Goal: Check status: Check status

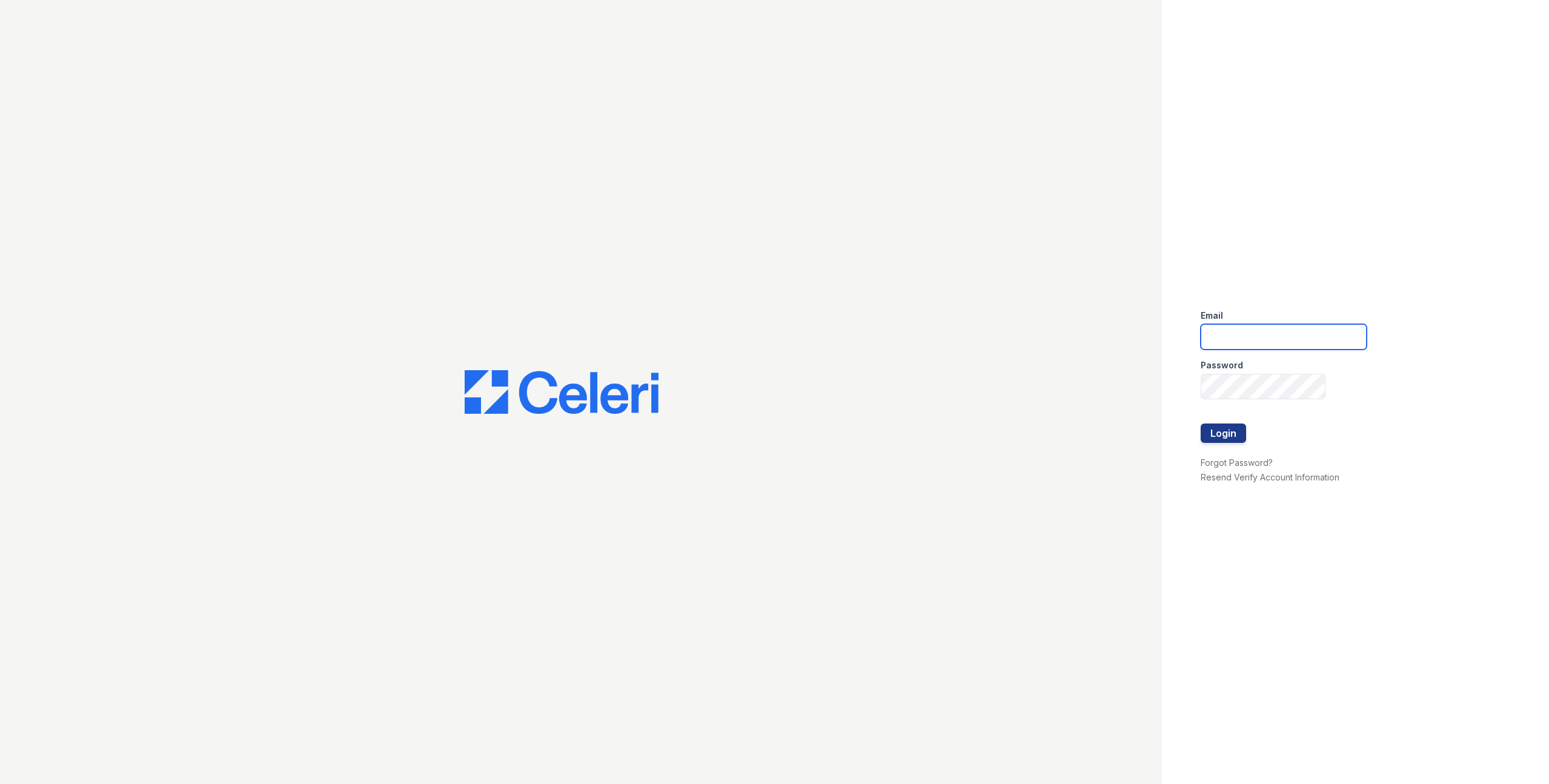
click at [1241, 342] on input "email" at bounding box center [1283, 337] width 166 height 26
type input "m3@av1m.com"
click at [1201, 424] on button "Login" at bounding box center [1223, 433] width 45 height 19
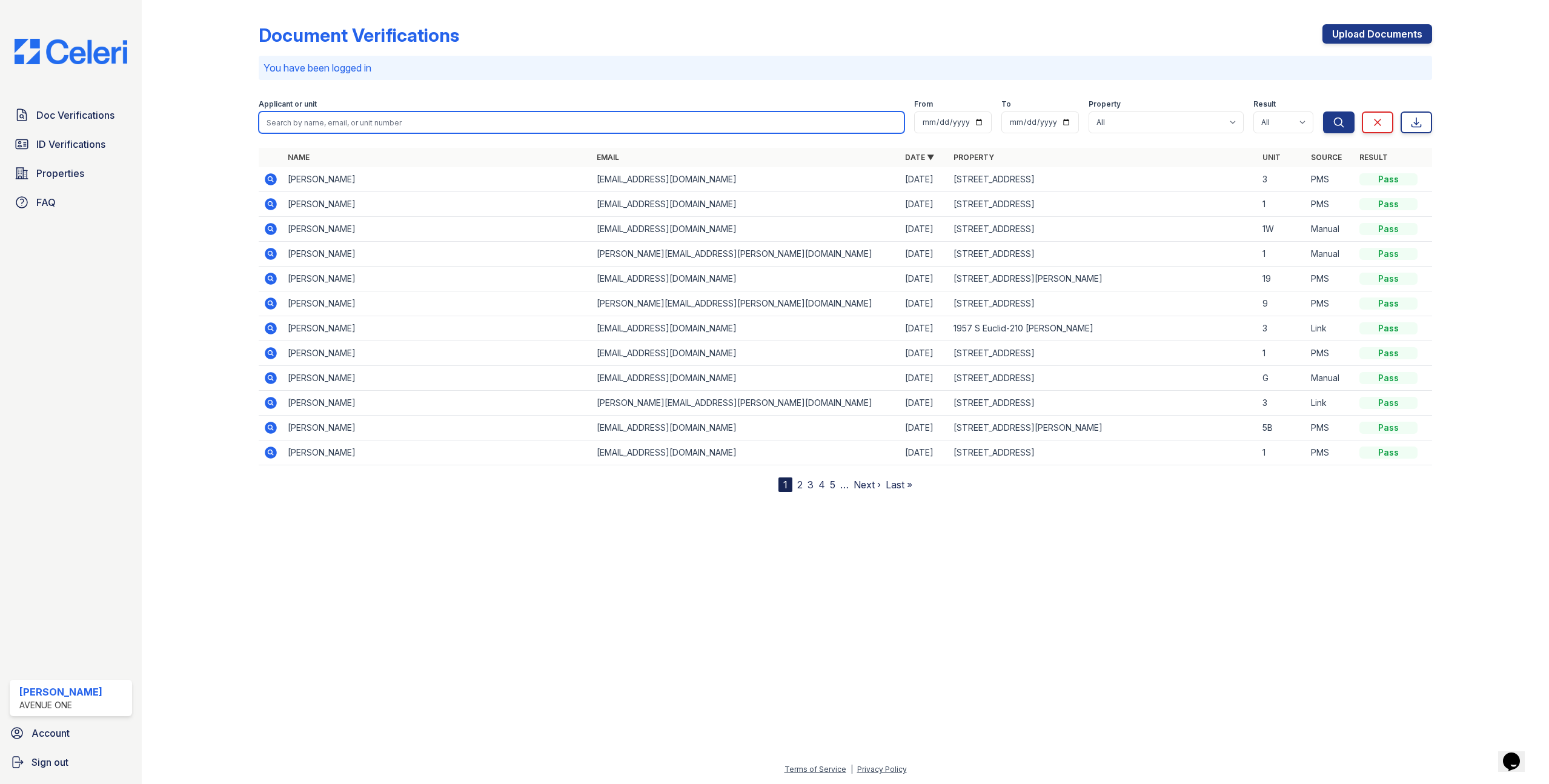
click at [531, 123] on input "search" at bounding box center [581, 122] width 645 height 22
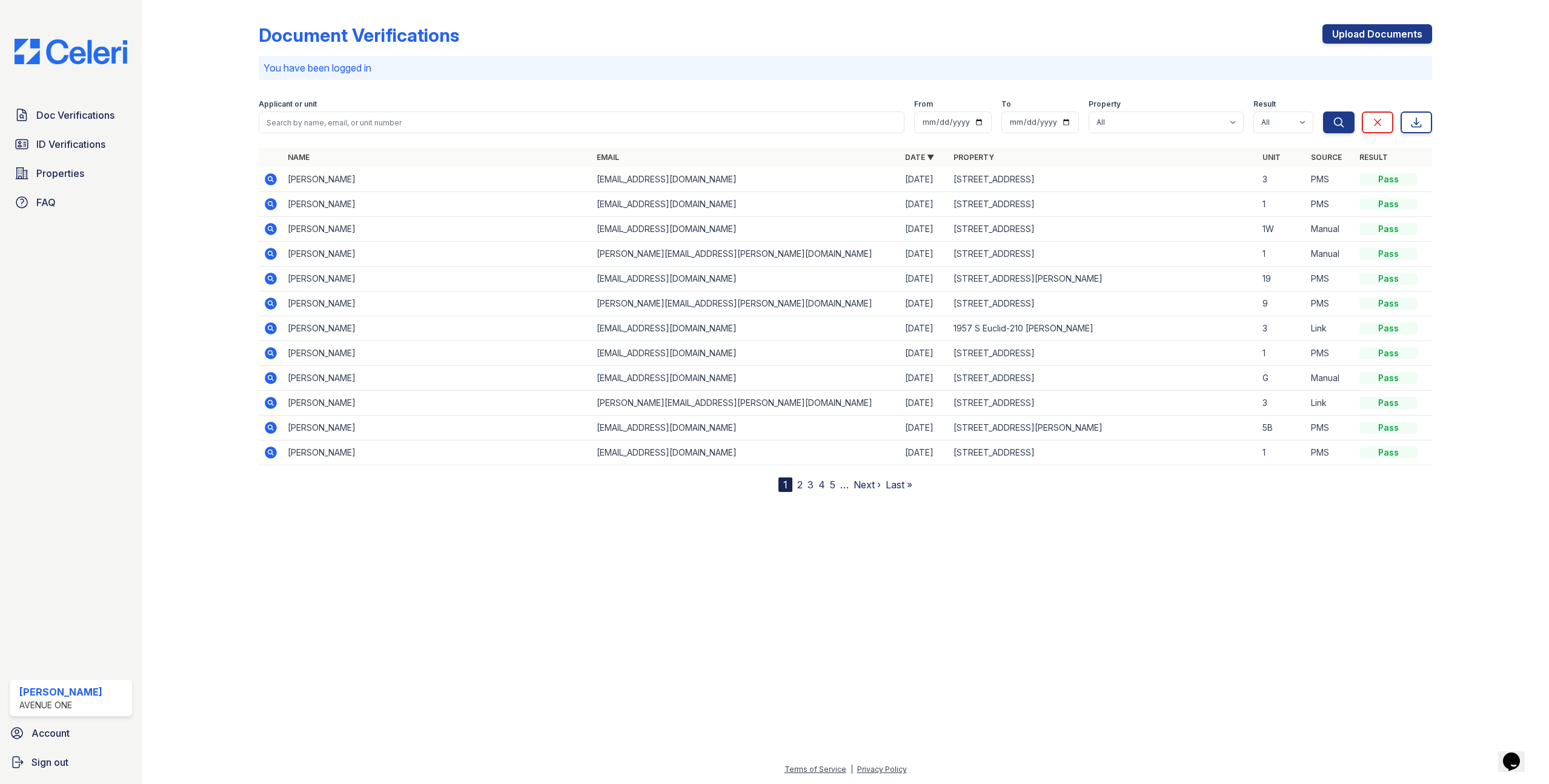
click at [271, 225] on icon at bounding box center [271, 228] width 12 height 12
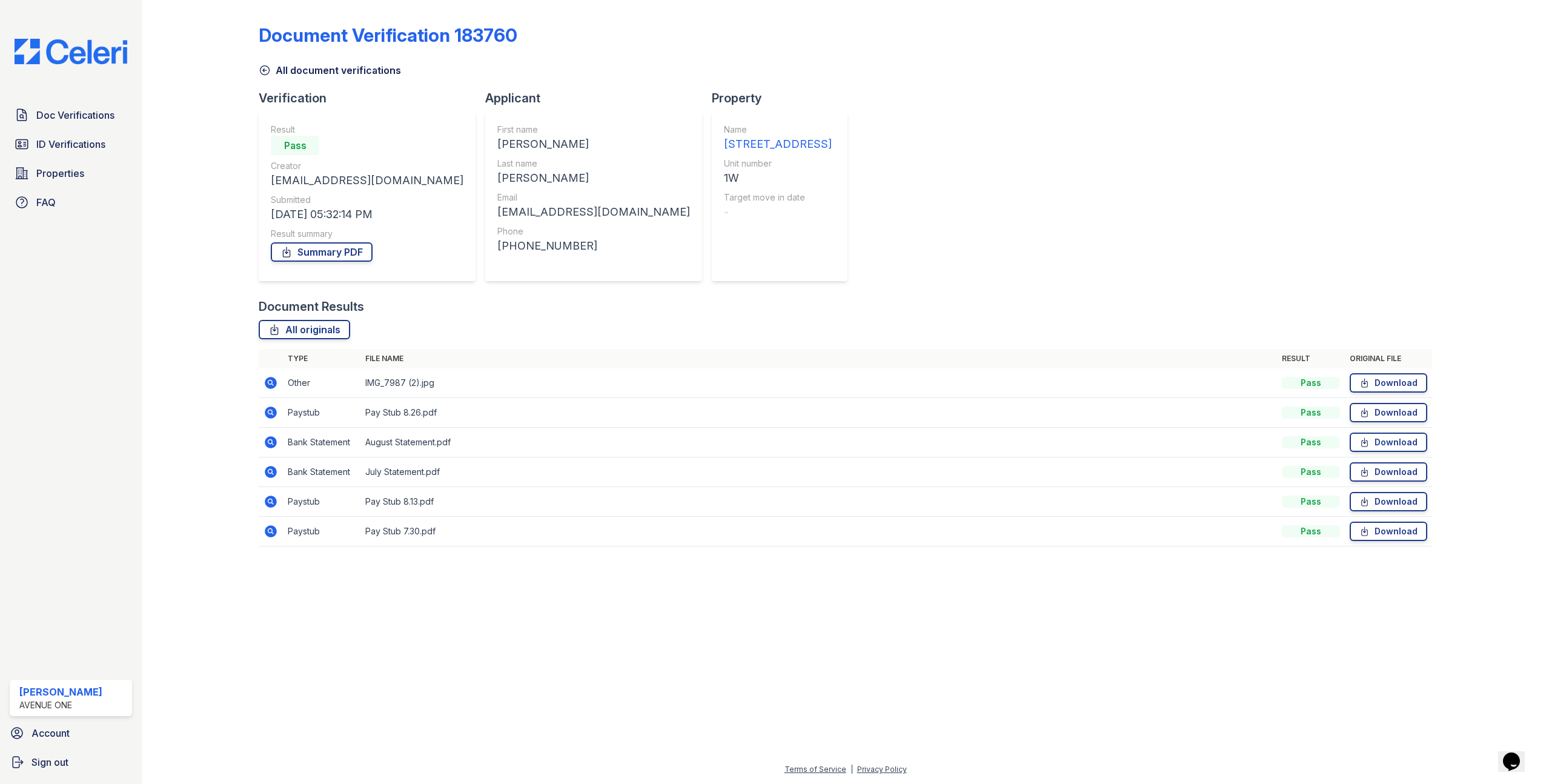
click at [268, 386] on icon at bounding box center [271, 383] width 12 height 12
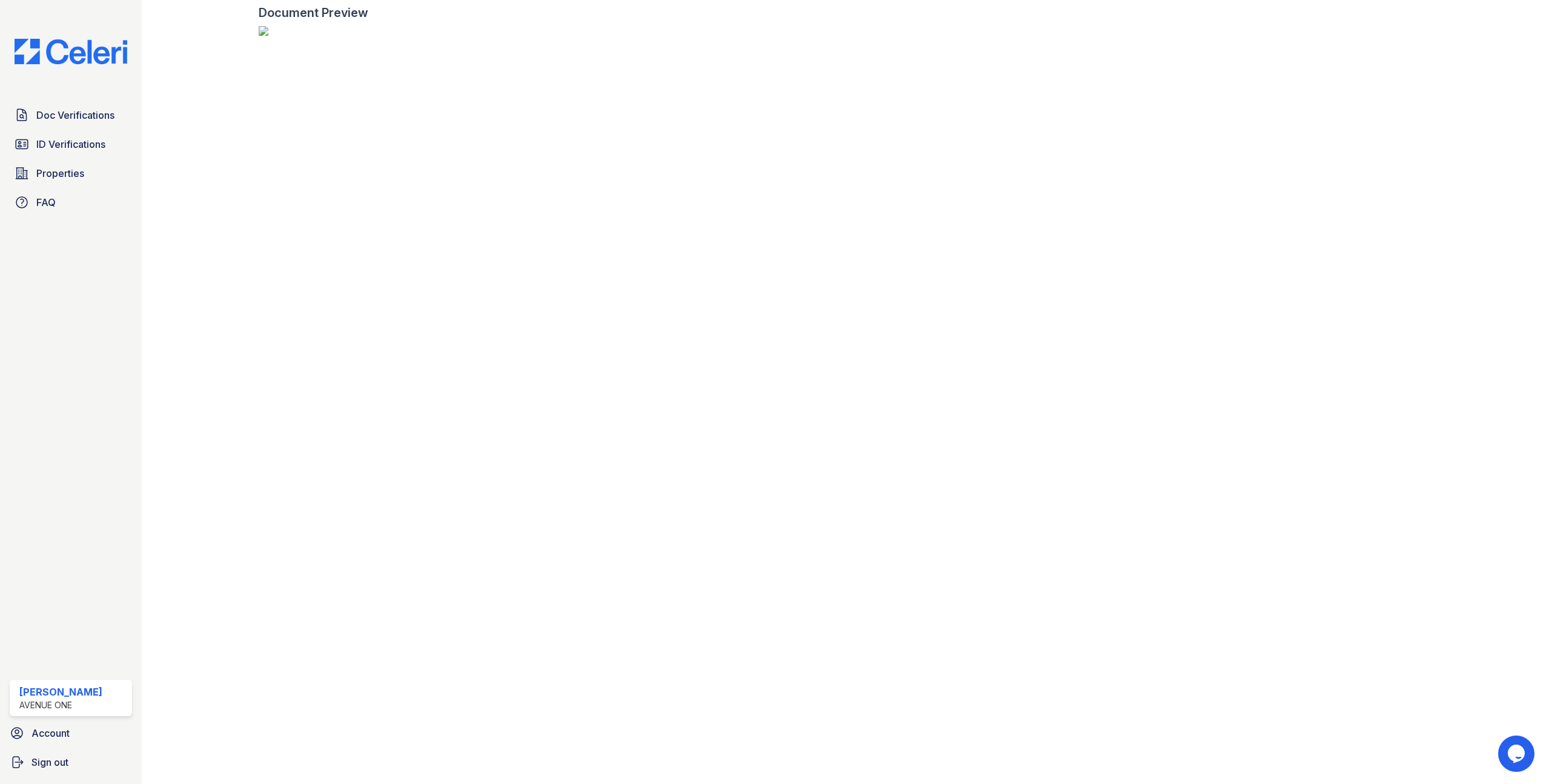
scroll to position [438, 0]
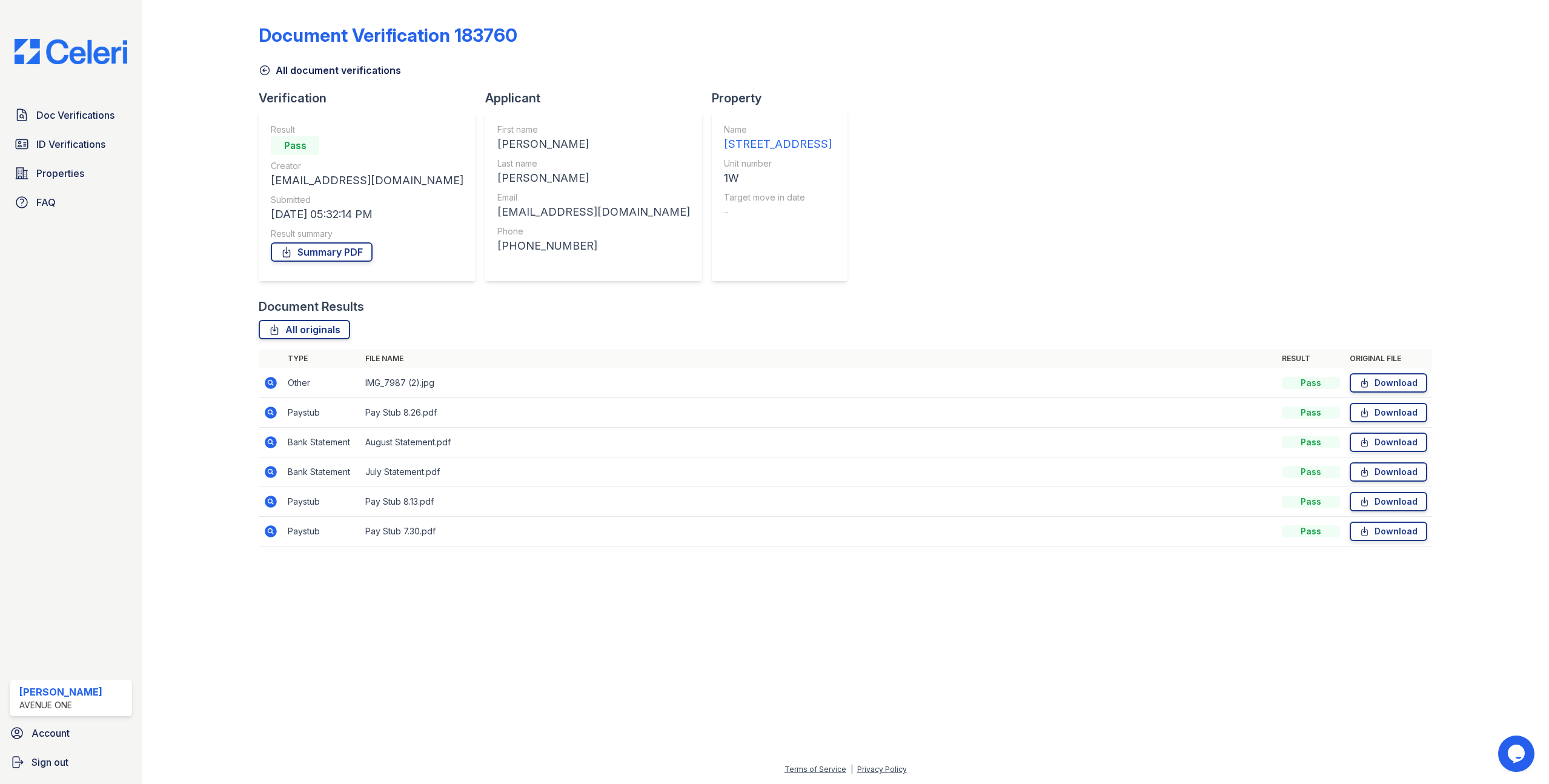
click at [271, 410] on icon at bounding box center [271, 412] width 15 height 15
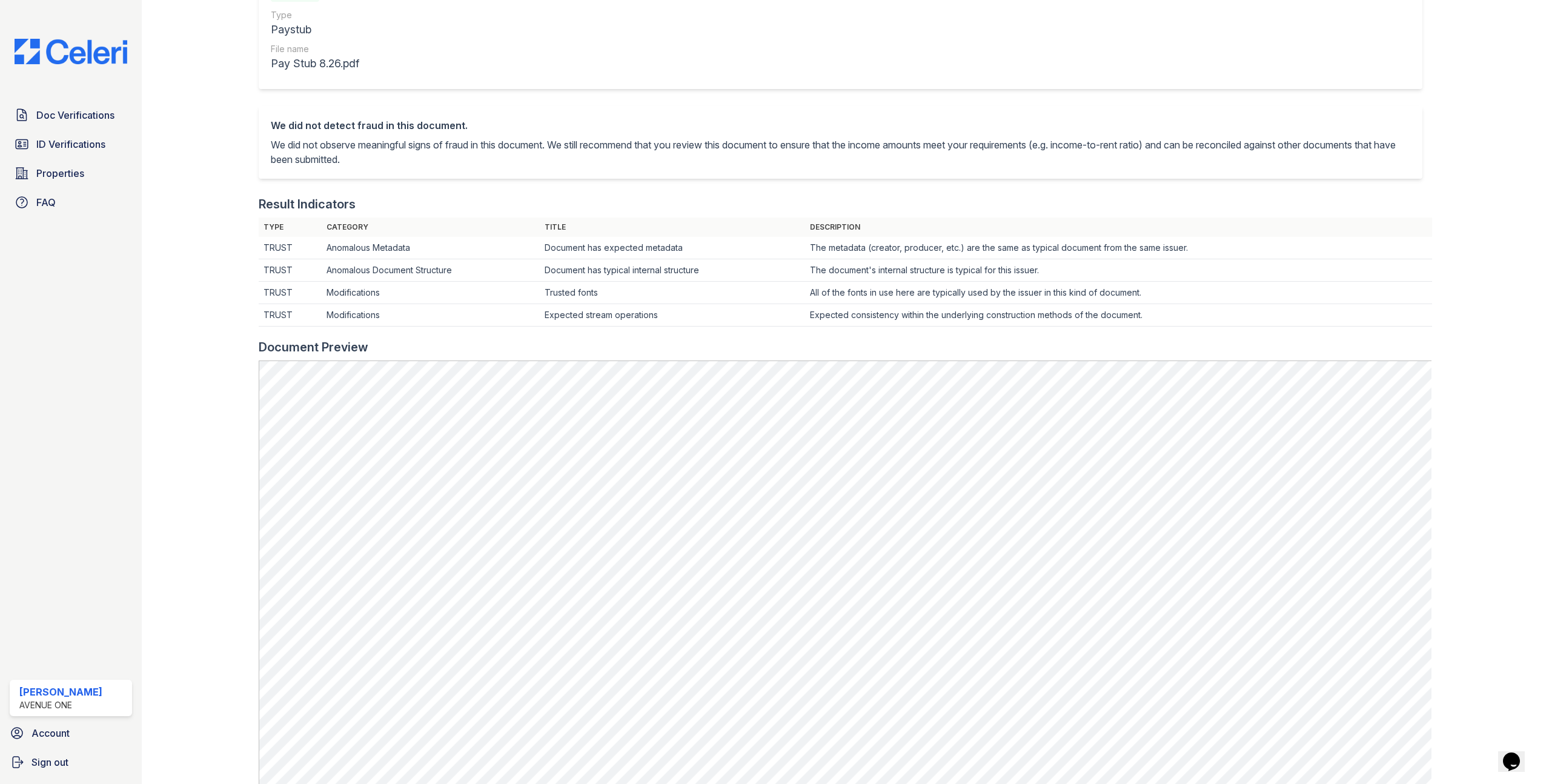
scroll to position [129, 0]
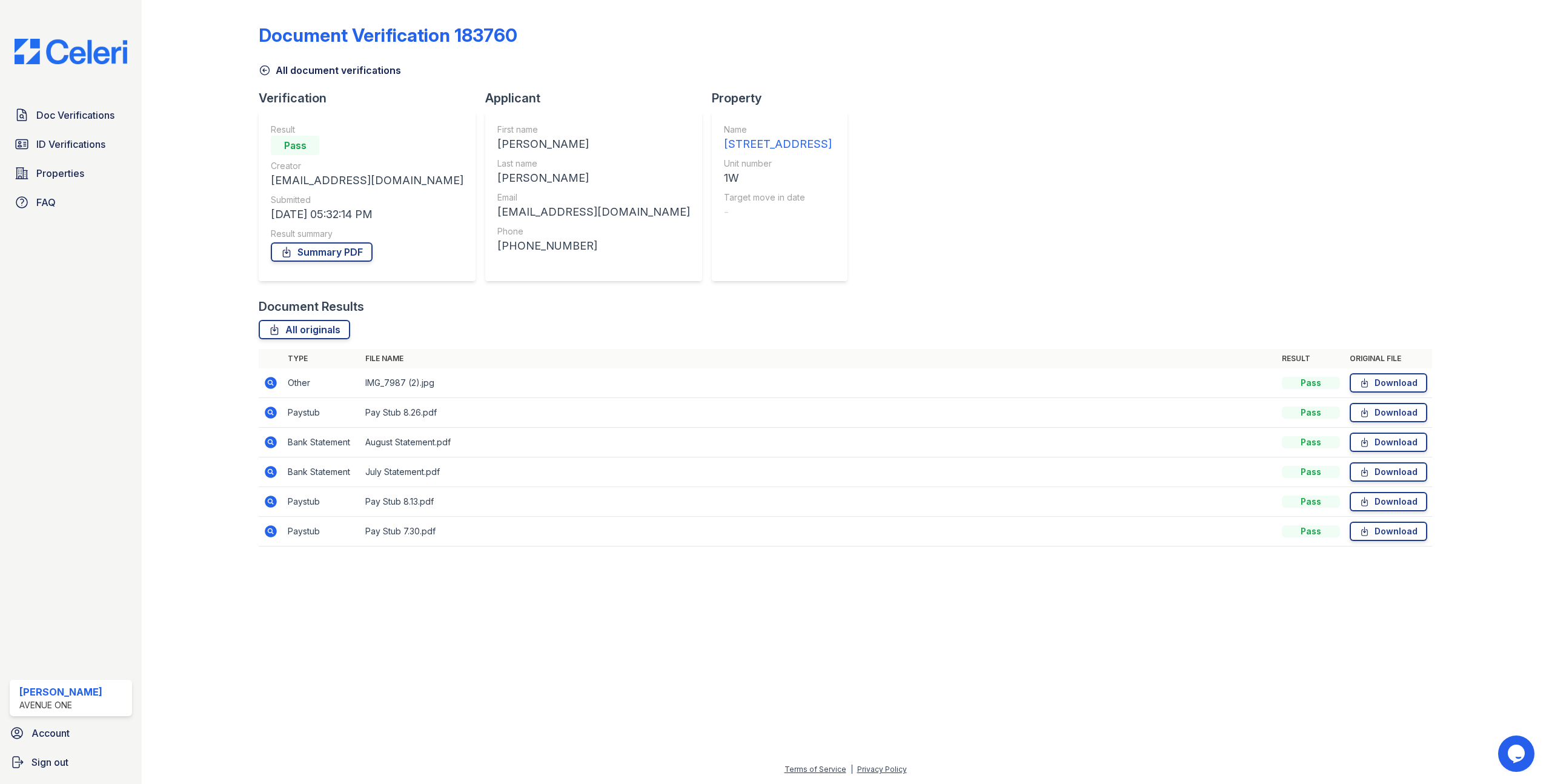
click at [275, 447] on icon at bounding box center [271, 442] width 15 height 15
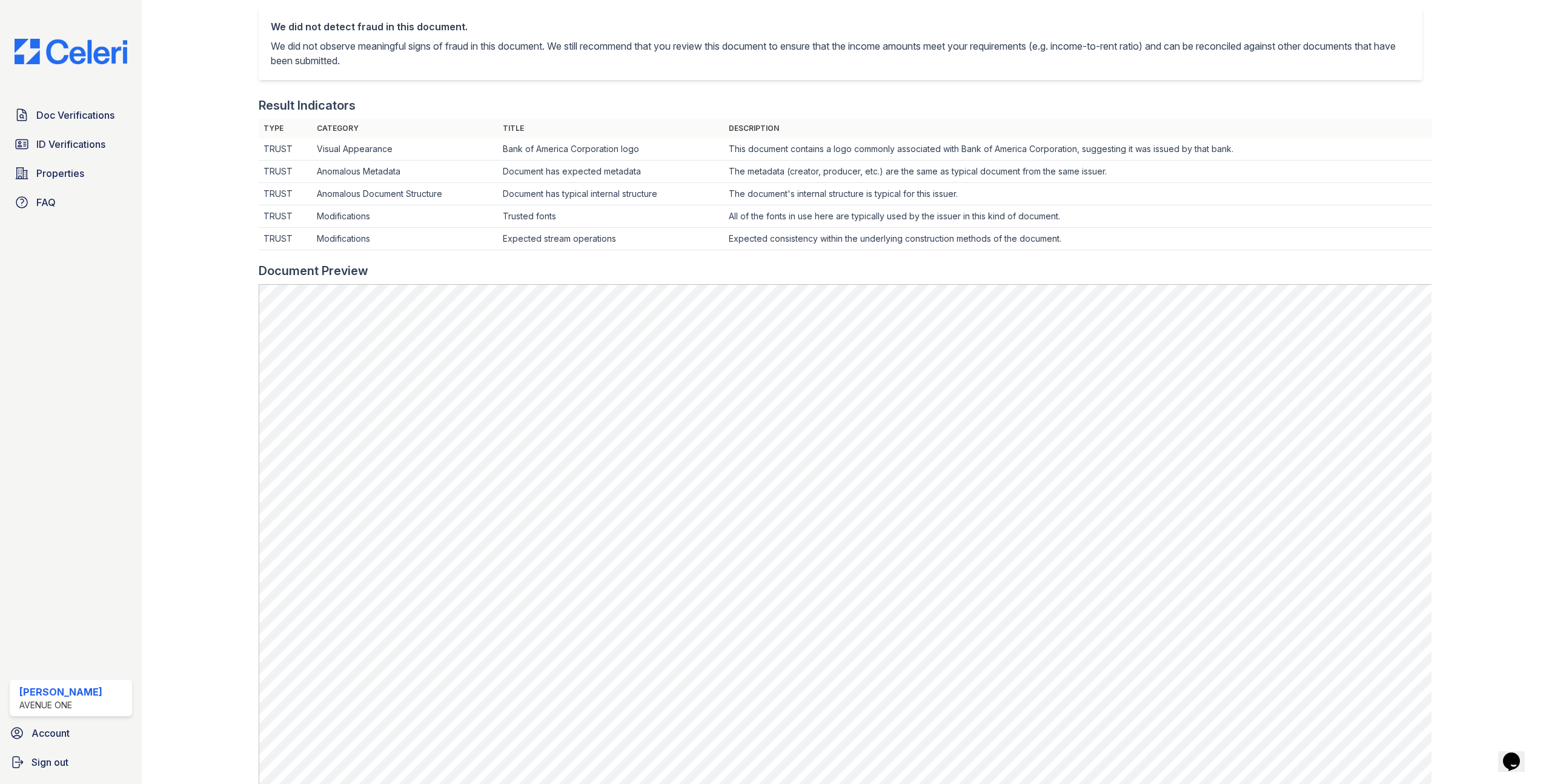
scroll to position [356, 0]
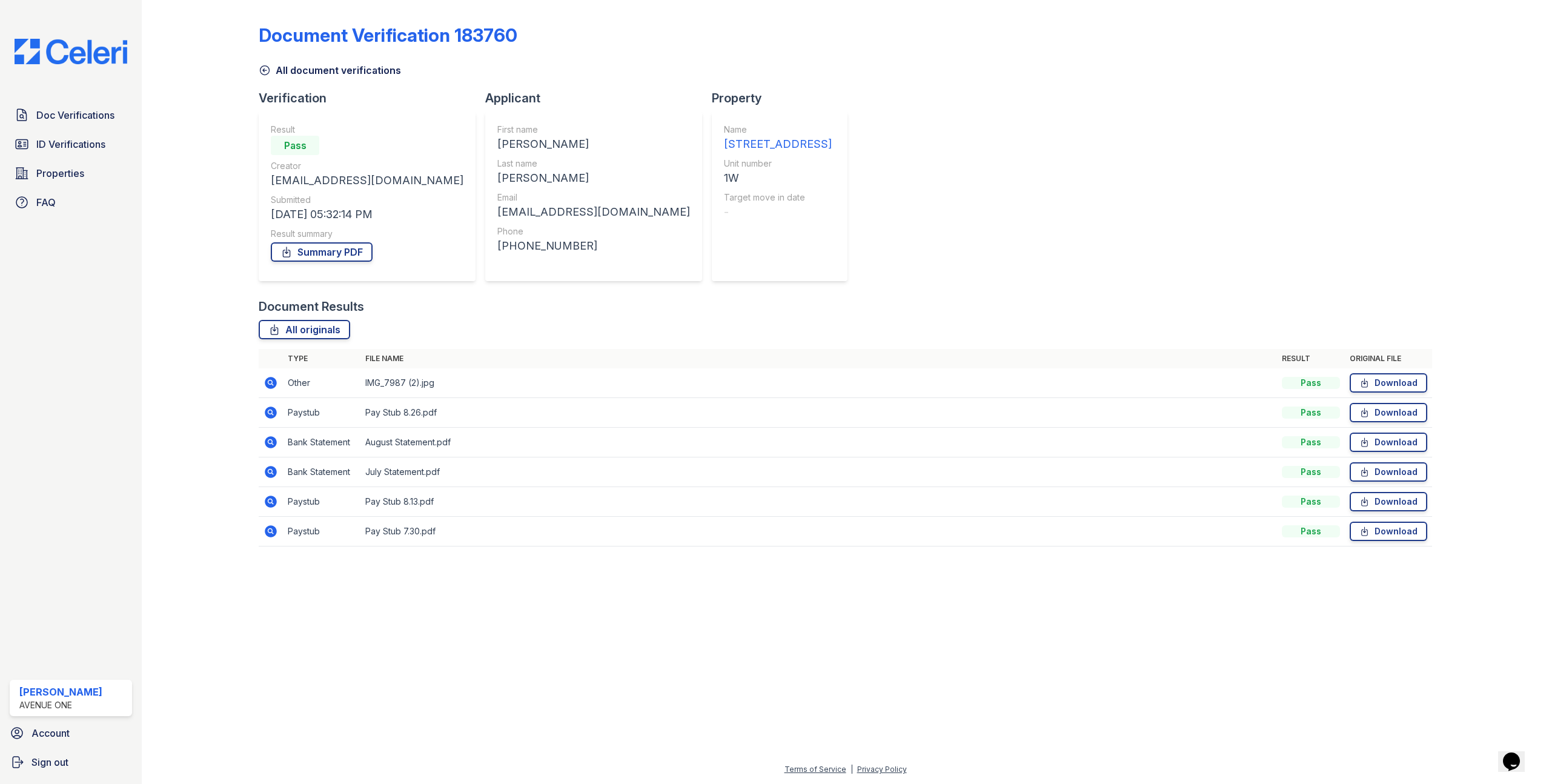
click at [272, 497] on icon at bounding box center [271, 501] width 12 height 12
click at [271, 447] on icon at bounding box center [271, 442] width 12 height 12
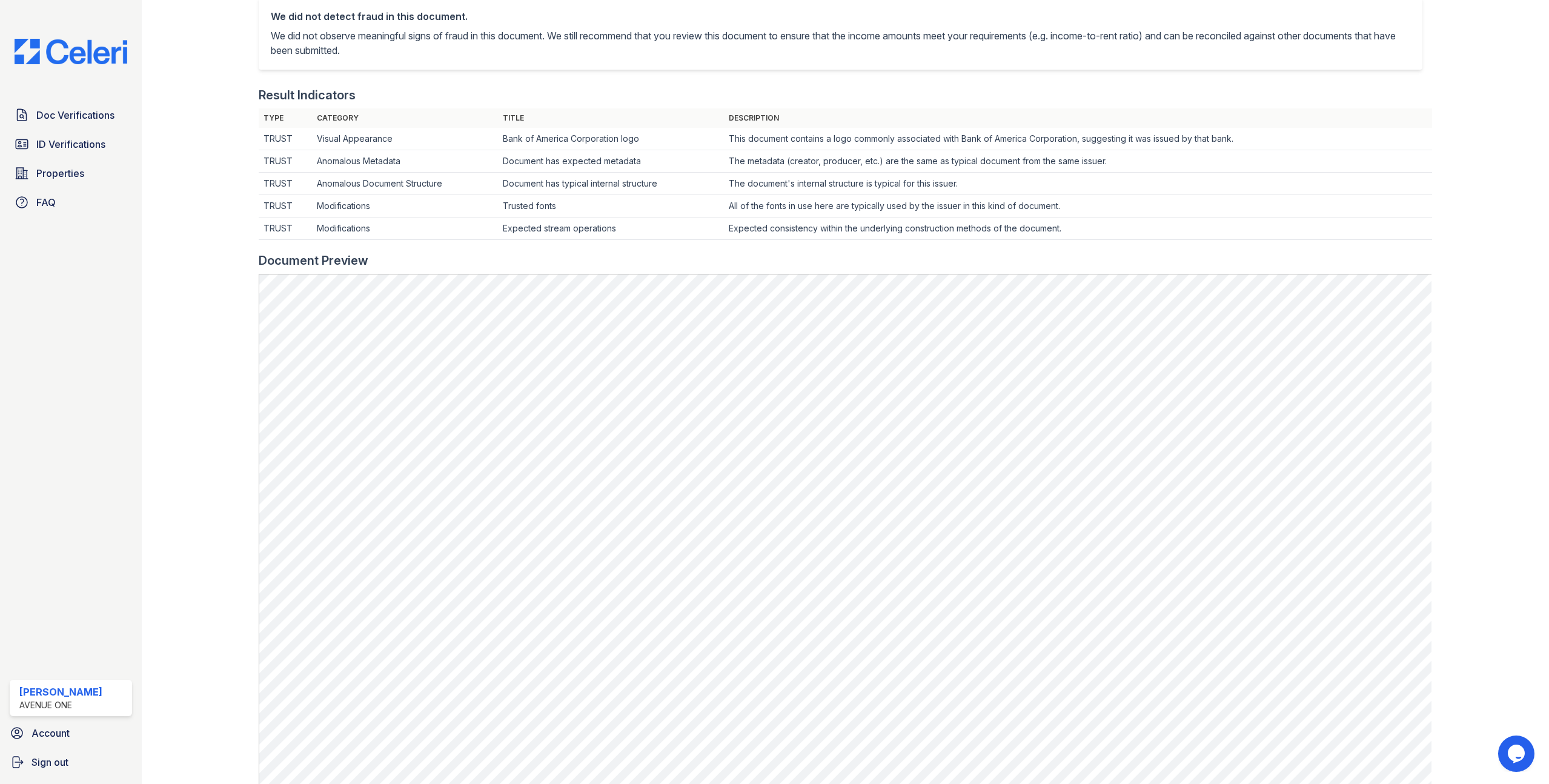
scroll to position [428, 0]
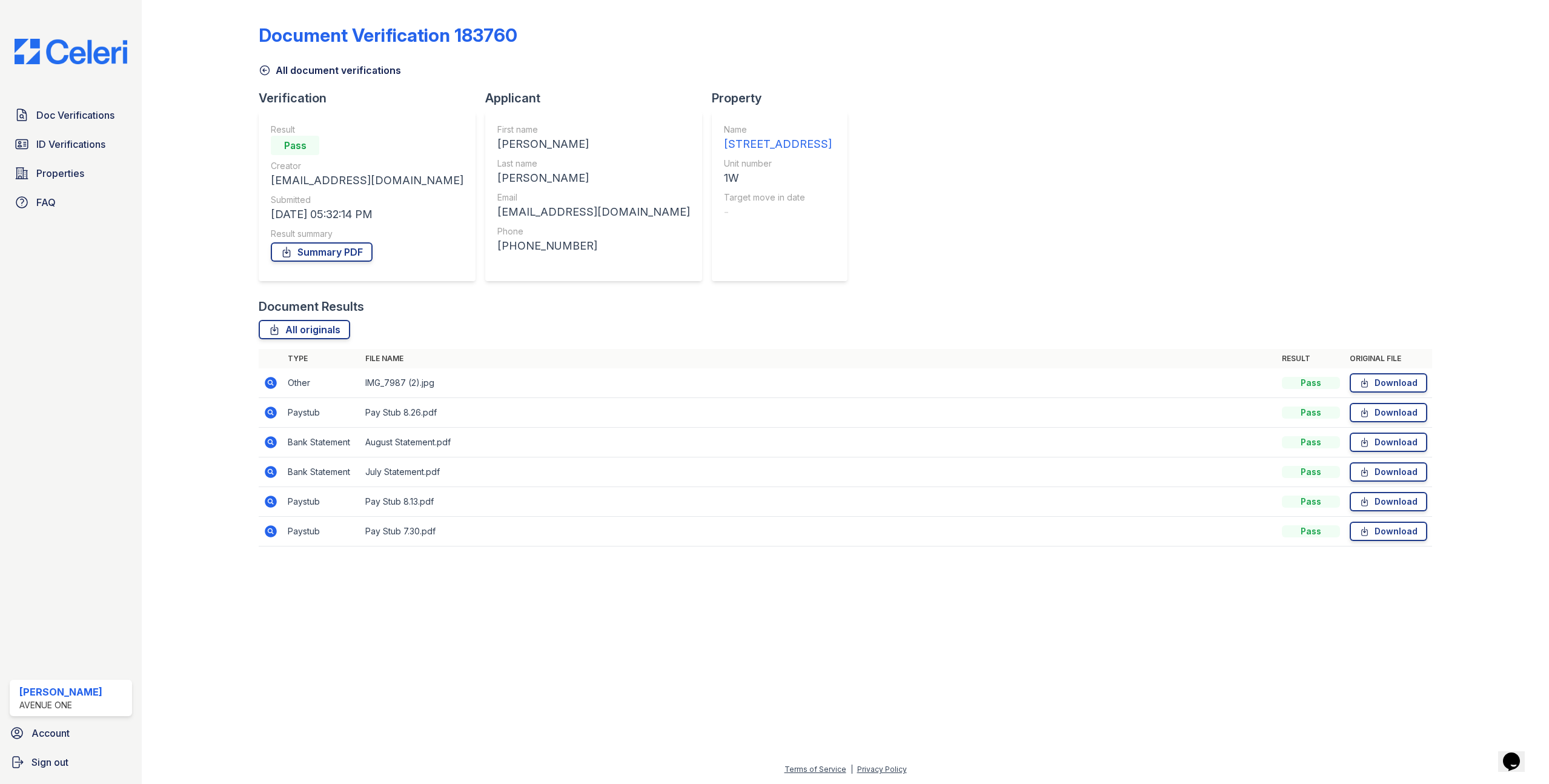
click at [273, 422] on td at bounding box center [271, 413] width 24 height 29
click at [273, 413] on icon at bounding box center [271, 412] width 15 height 15
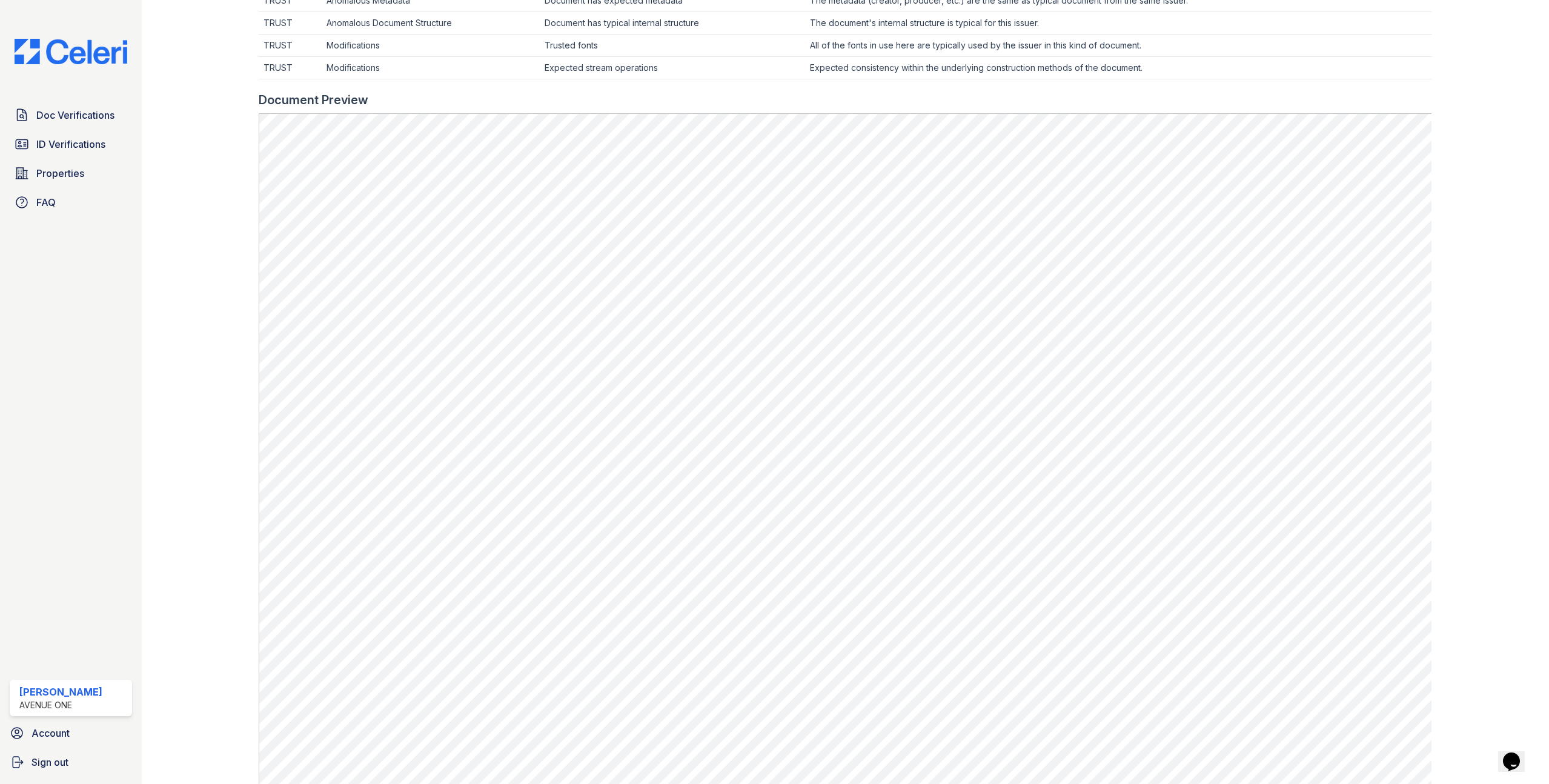
scroll to position [465, 0]
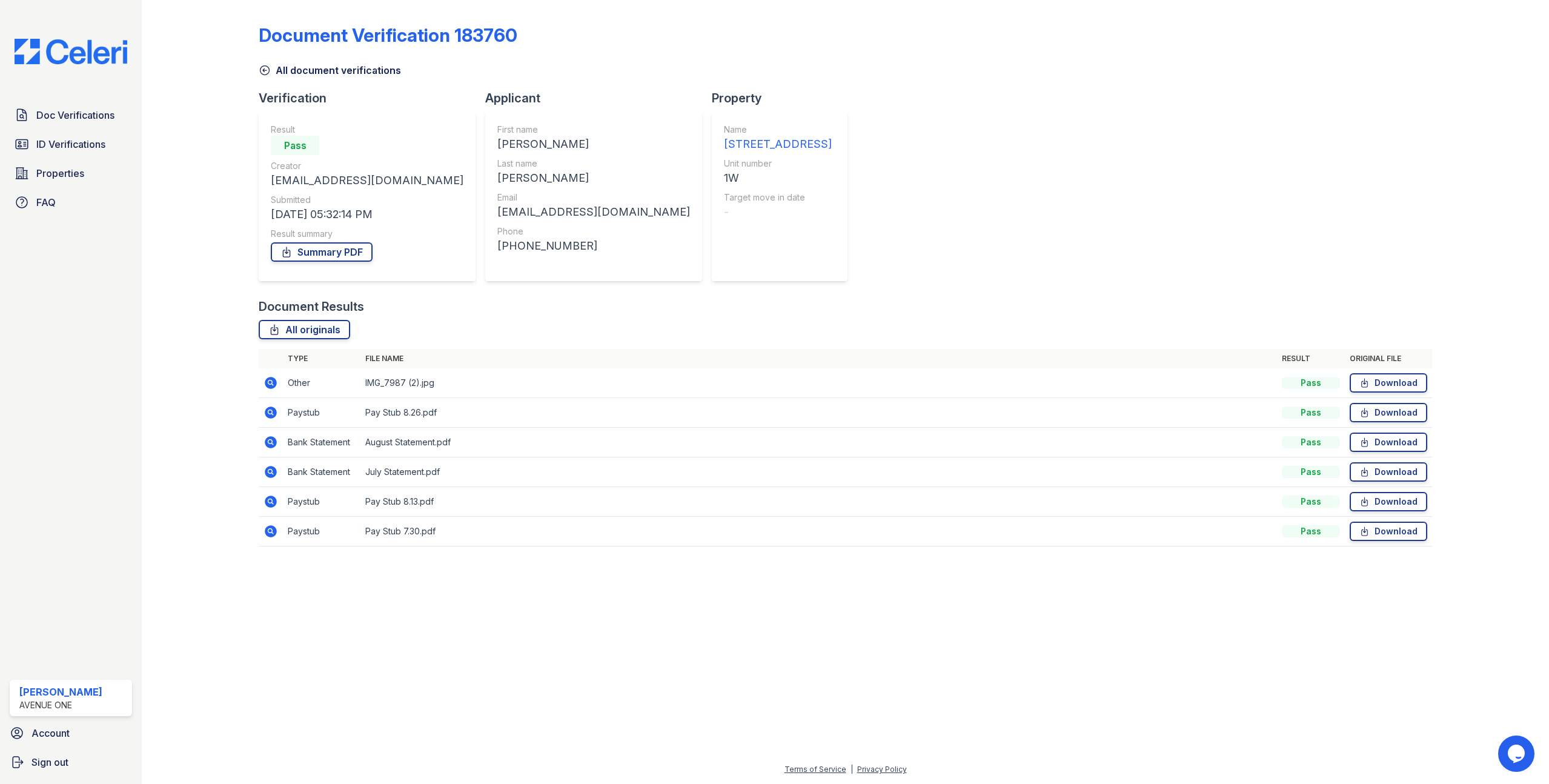
click at [278, 502] on icon at bounding box center [271, 501] width 15 height 15
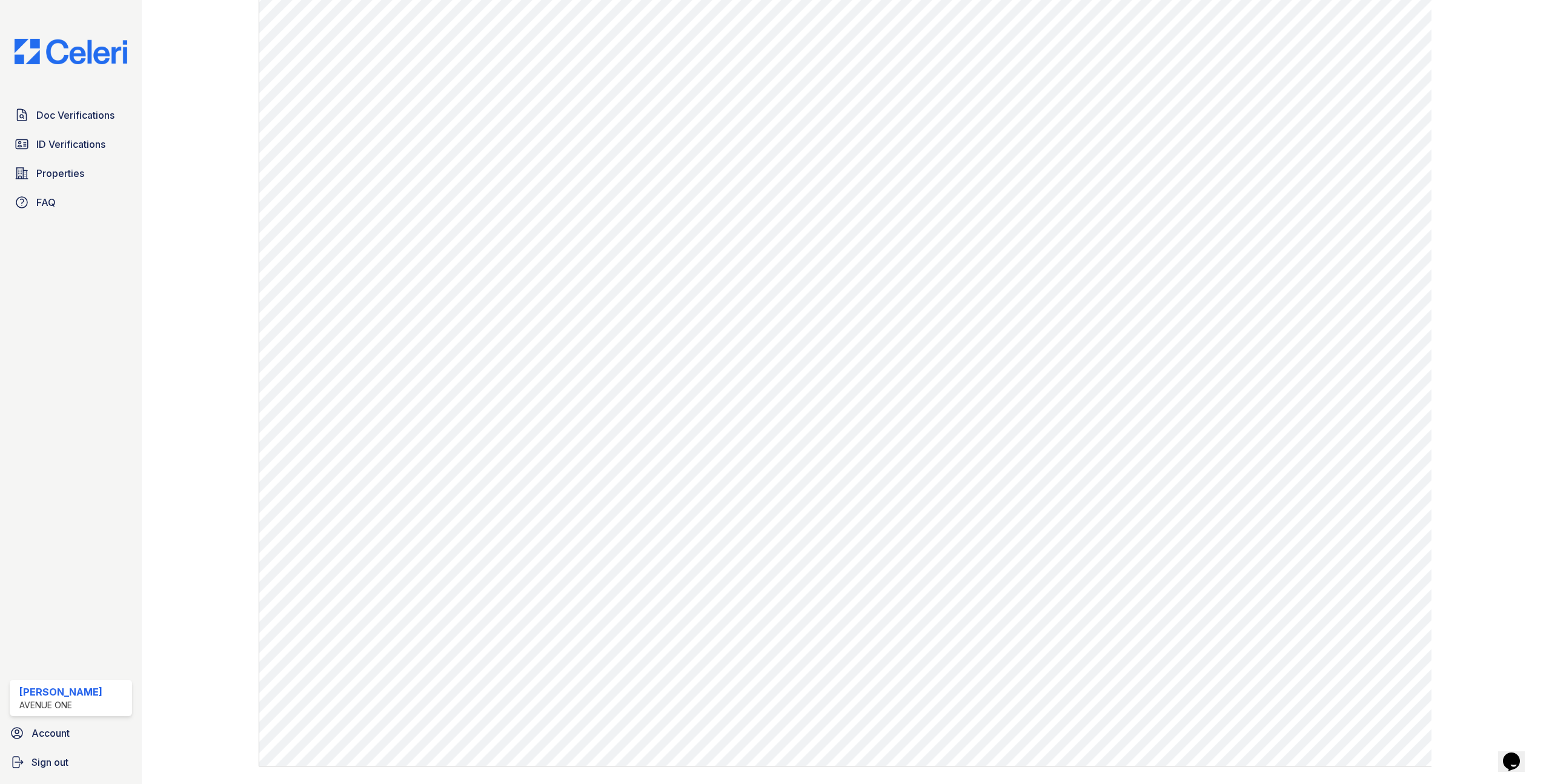
scroll to position [550, 0]
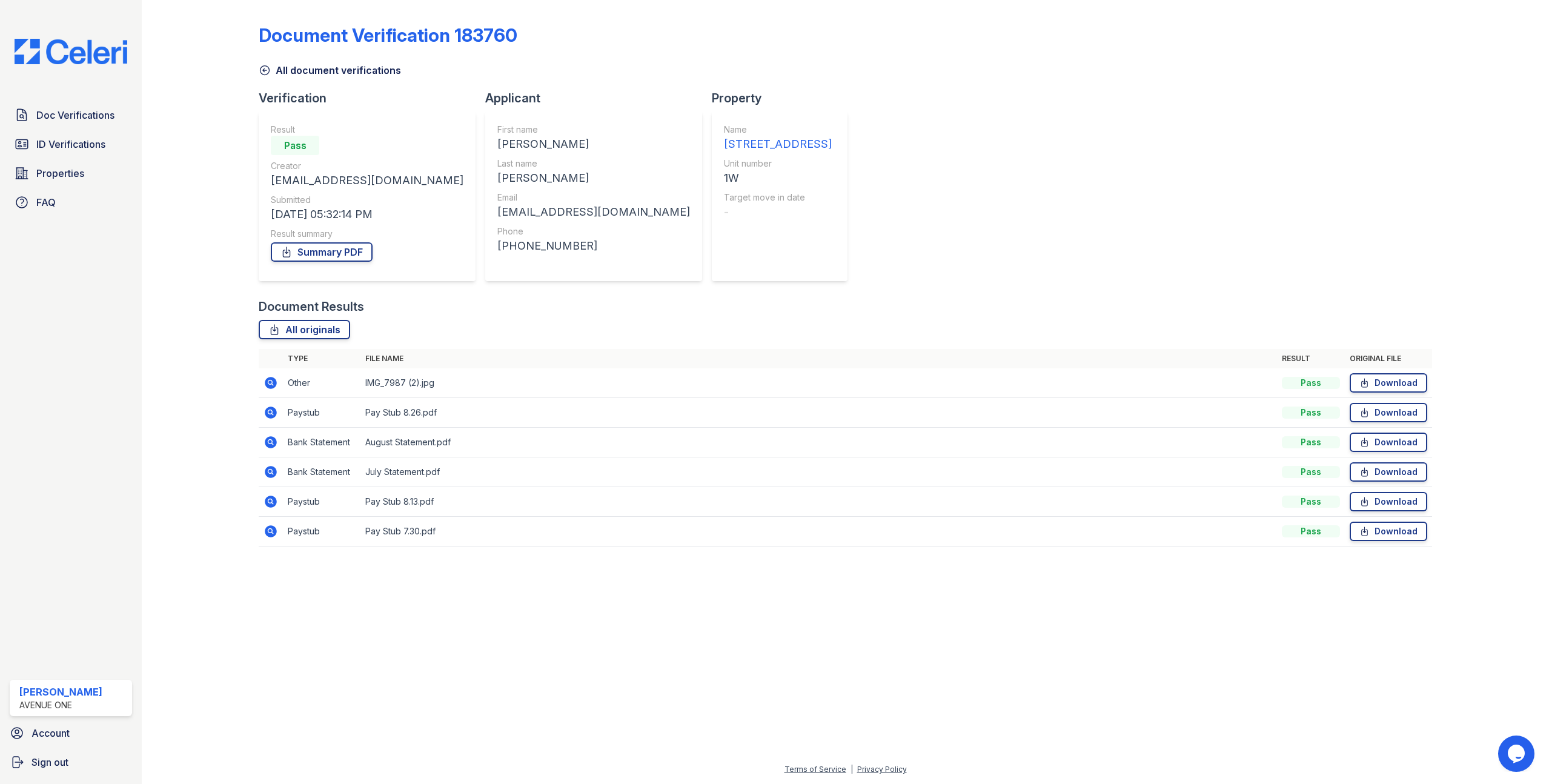
click at [278, 468] on icon at bounding box center [271, 472] width 15 height 15
